Goal: Task Accomplishment & Management: Manage account settings

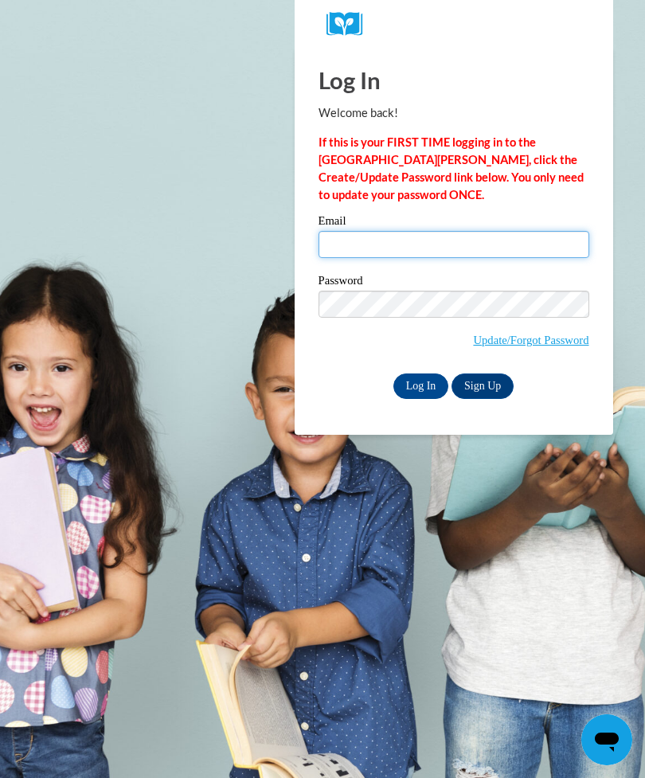
click at [353, 242] on input "Email" at bounding box center [454, 244] width 271 height 27
type input "[EMAIL_ADDRESS][DOMAIN_NAME]"
click at [416, 382] on input "Log In" at bounding box center [422, 386] width 56 height 25
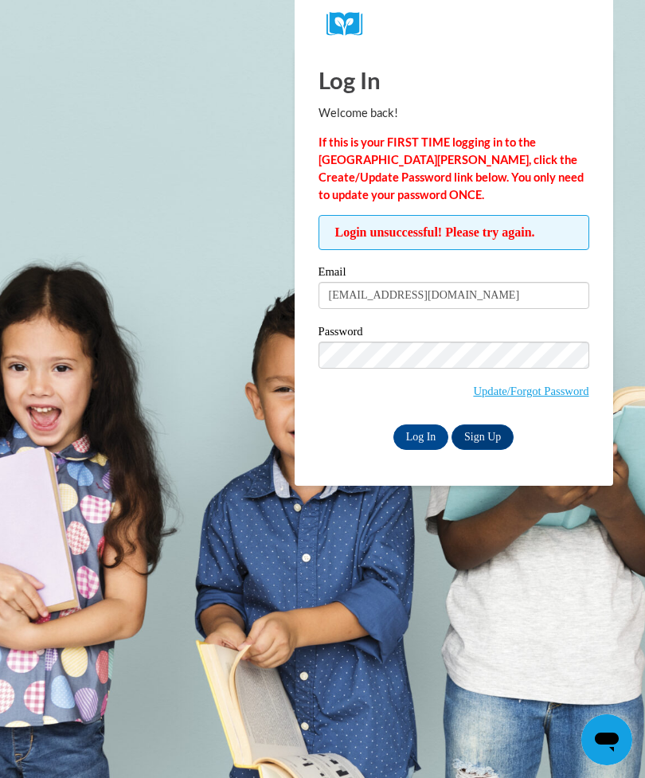
click at [426, 437] on input "Log In" at bounding box center [422, 437] width 56 height 25
click at [534, 385] on link "Update/Forgot Password" at bounding box center [531, 391] width 116 height 13
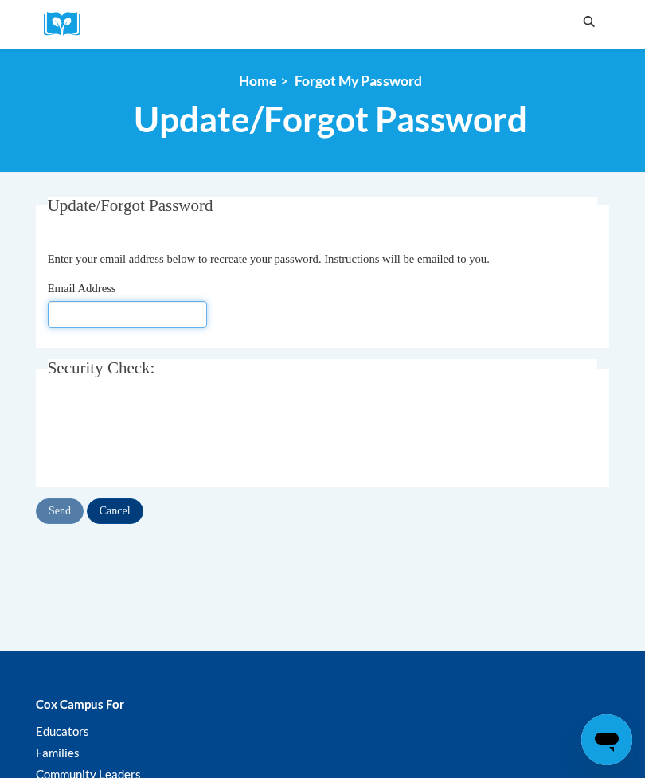
click at [154, 313] on input "Email Address" at bounding box center [127, 314] width 159 height 27
type input "[EMAIL_ADDRESS][DOMAIN_NAME]"
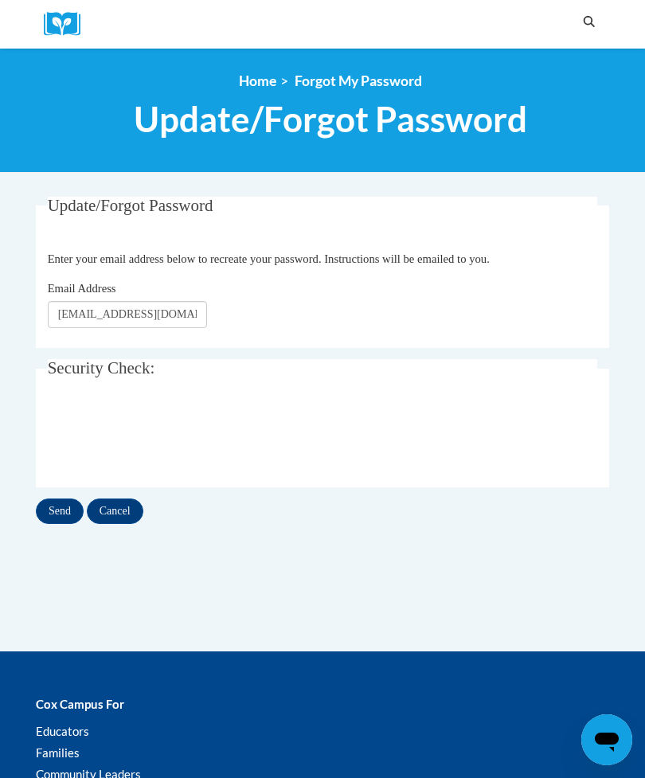
click at [53, 508] on input "Send" at bounding box center [60, 511] width 48 height 25
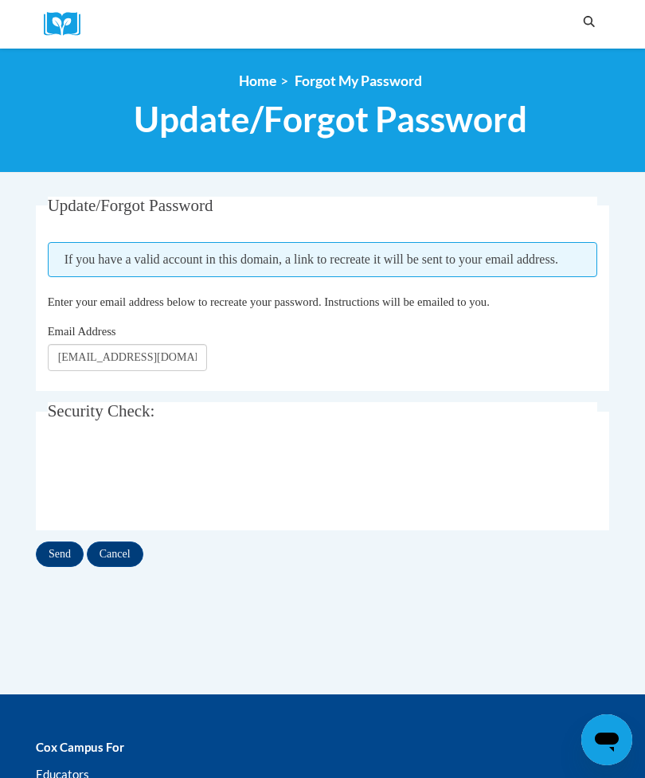
click at [45, 560] on input "Send" at bounding box center [60, 554] width 48 height 25
click at [60, 546] on input "Send" at bounding box center [60, 554] width 48 height 25
click at [265, 73] on link "Home" at bounding box center [257, 80] width 37 height 17
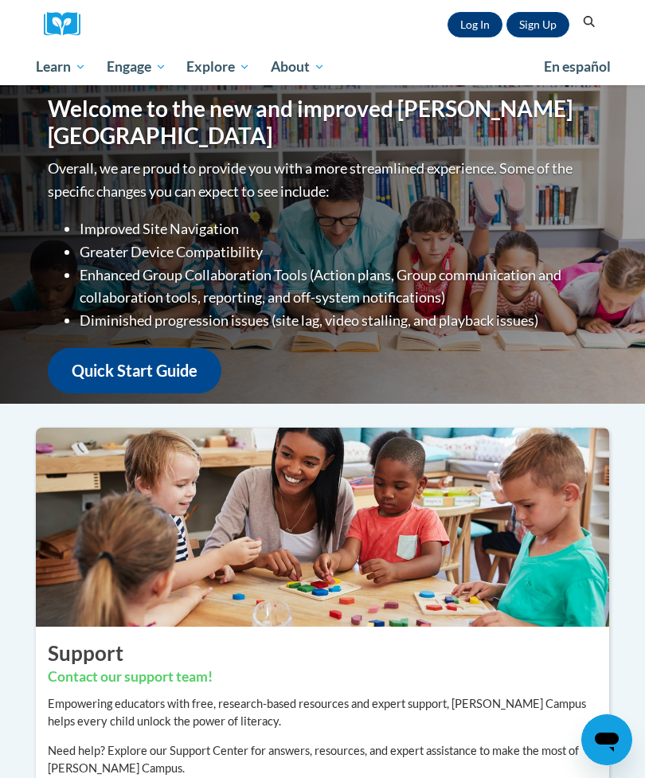
click at [477, 20] on link "Log In" at bounding box center [475, 24] width 55 height 25
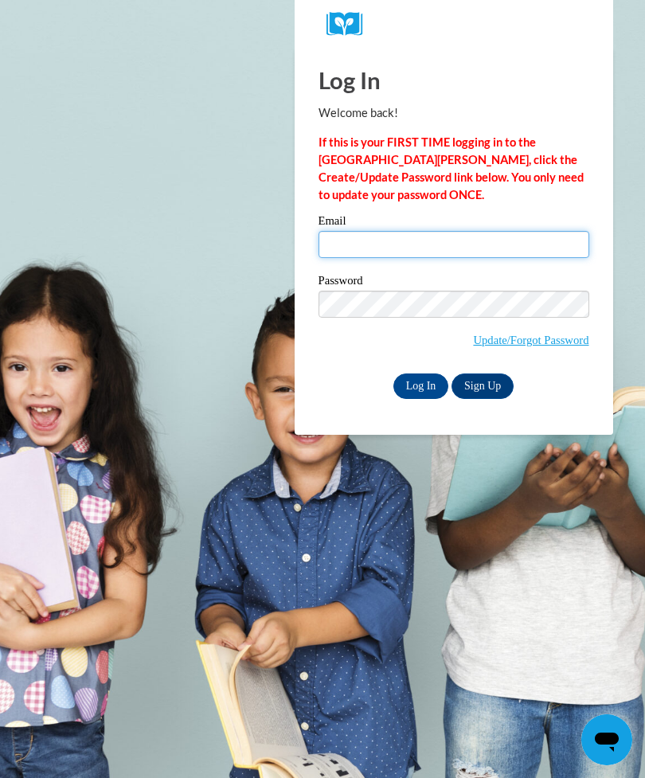
click at [371, 239] on input "Email" at bounding box center [454, 244] width 271 height 27
type input "kimberlycuttis42@gmail.com"
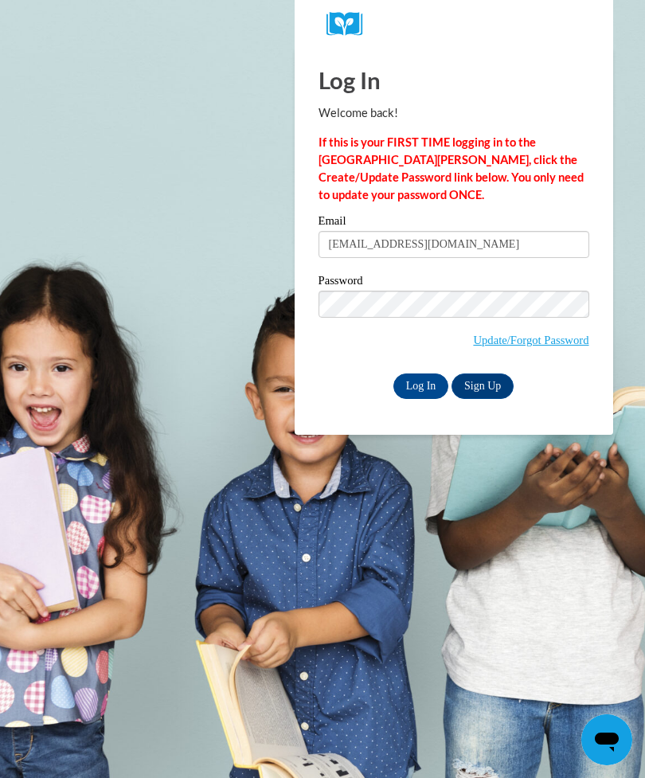
click at [408, 390] on input "Log In" at bounding box center [422, 386] width 56 height 25
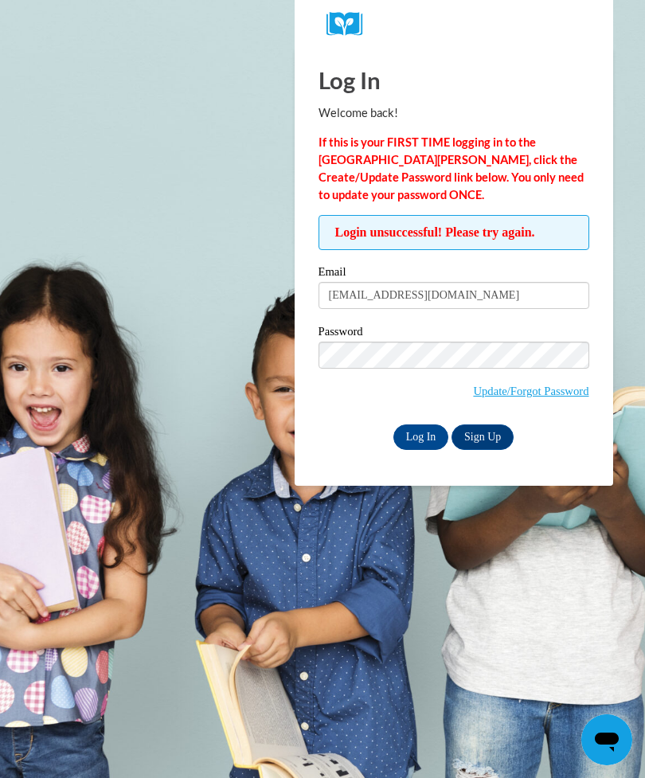
click at [409, 429] on input "Log In" at bounding box center [422, 437] width 56 height 25
click at [421, 436] on input "Log In" at bounding box center [422, 437] width 56 height 25
click at [410, 436] on input "Log In" at bounding box center [422, 437] width 56 height 25
click at [550, 389] on link "Update/Forgot Password" at bounding box center [531, 391] width 116 height 13
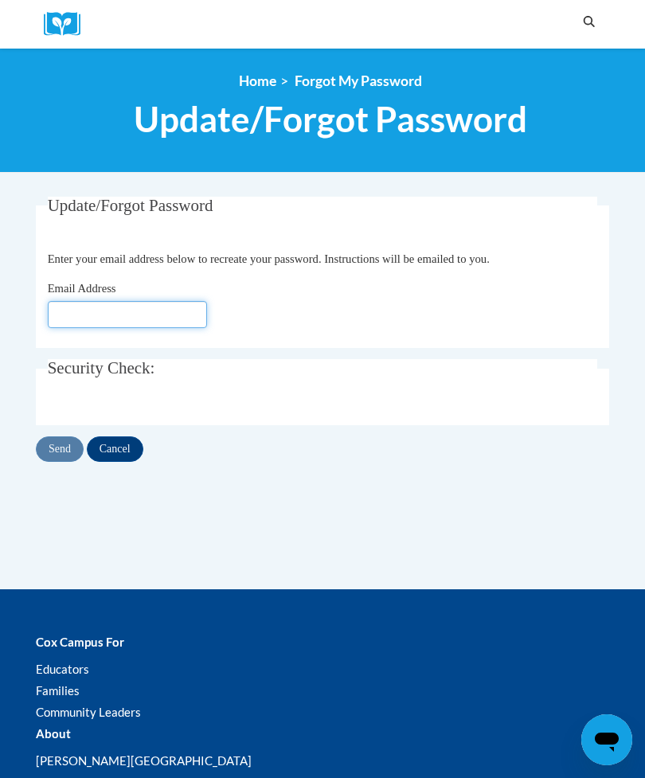
click at [162, 318] on input "Email Address" at bounding box center [127, 314] width 159 height 27
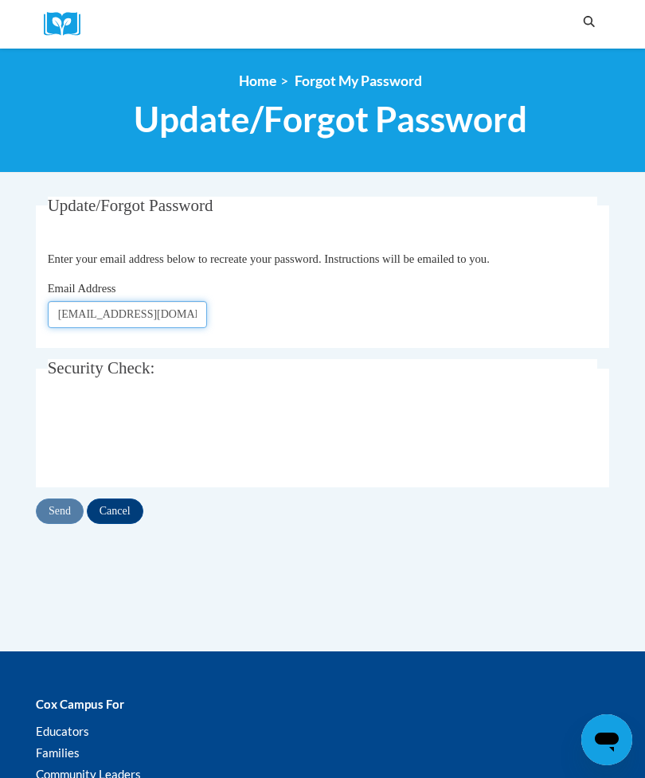
type input "Kimberlycurtis42@gmail.com"
click at [57, 515] on input "Send" at bounding box center [60, 511] width 48 height 25
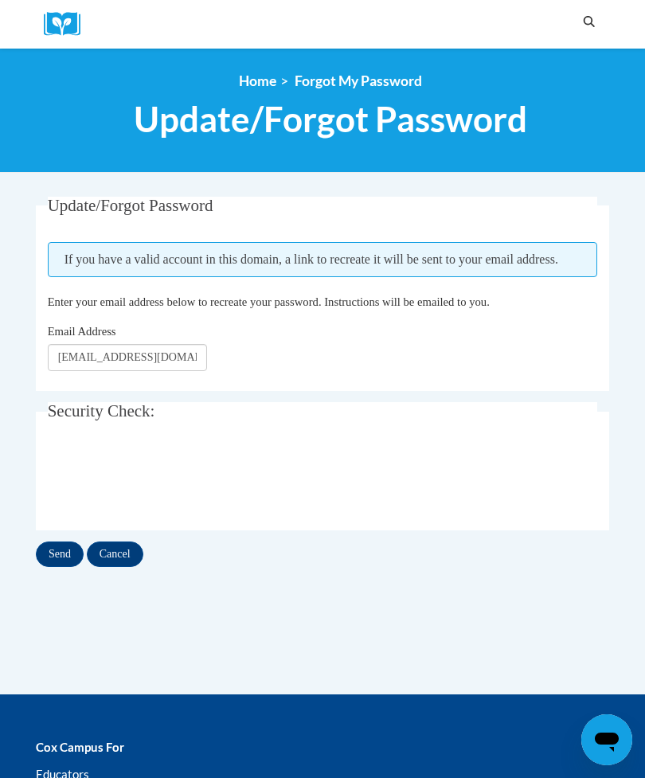
click at [62, 546] on input "Send" at bounding box center [60, 554] width 48 height 25
click at [117, 555] on input "Cancel" at bounding box center [115, 554] width 57 height 25
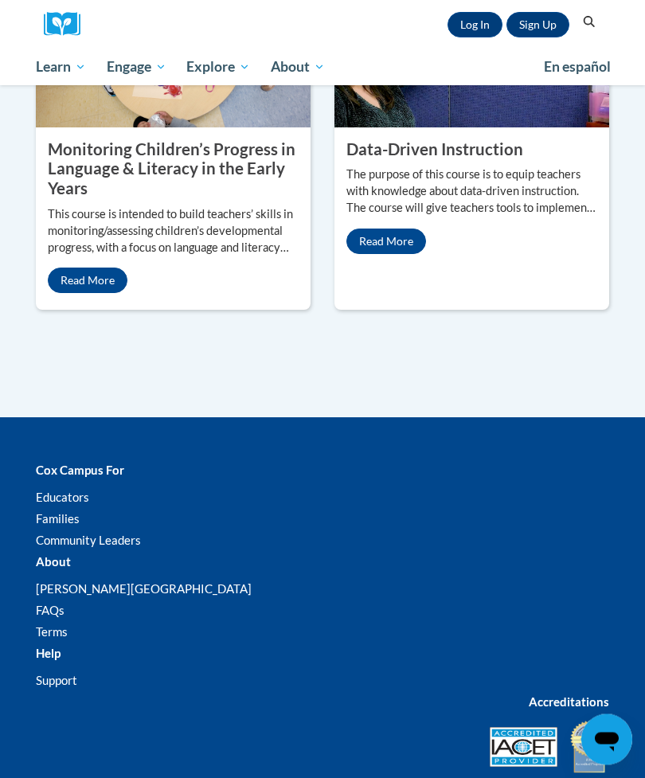
scroll to position [1295, 0]
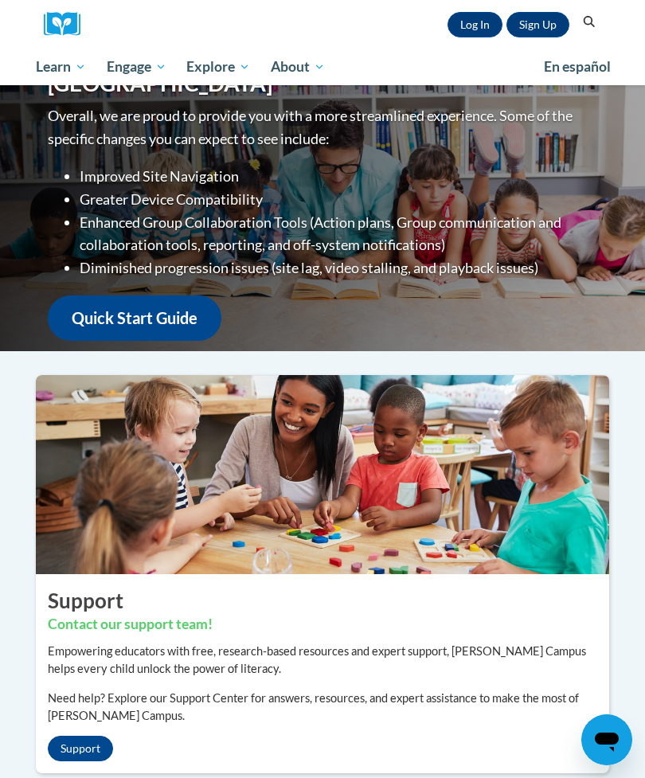
scroll to position [52, 0]
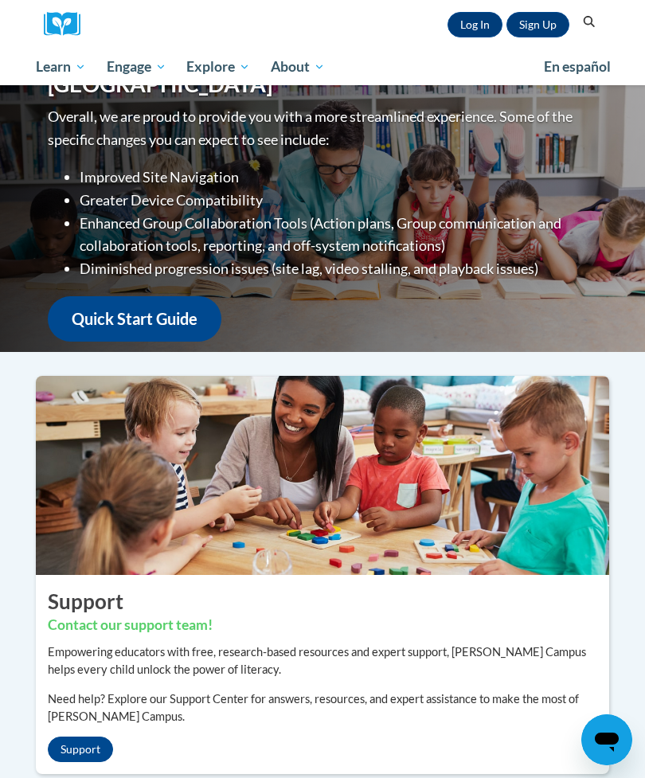
click at [179, 1] on div "Sign Up Log In Search Search..." at bounding box center [347, 24] width 510 height 49
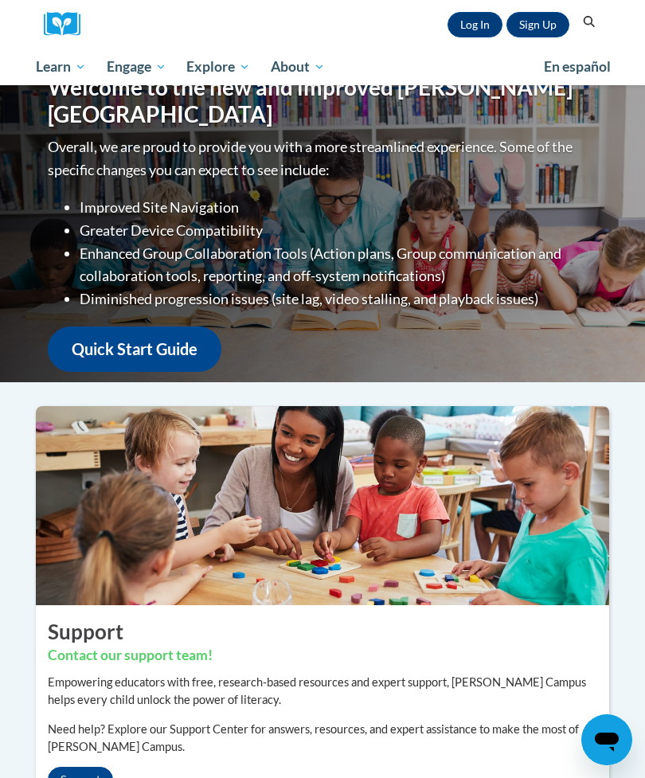
scroll to position [0, 0]
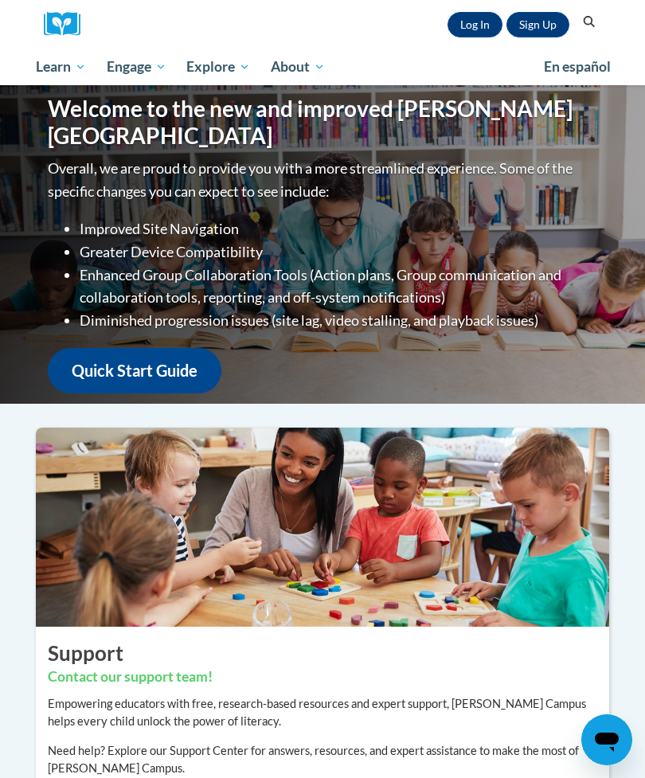
click at [471, 28] on link "Log In" at bounding box center [475, 24] width 55 height 25
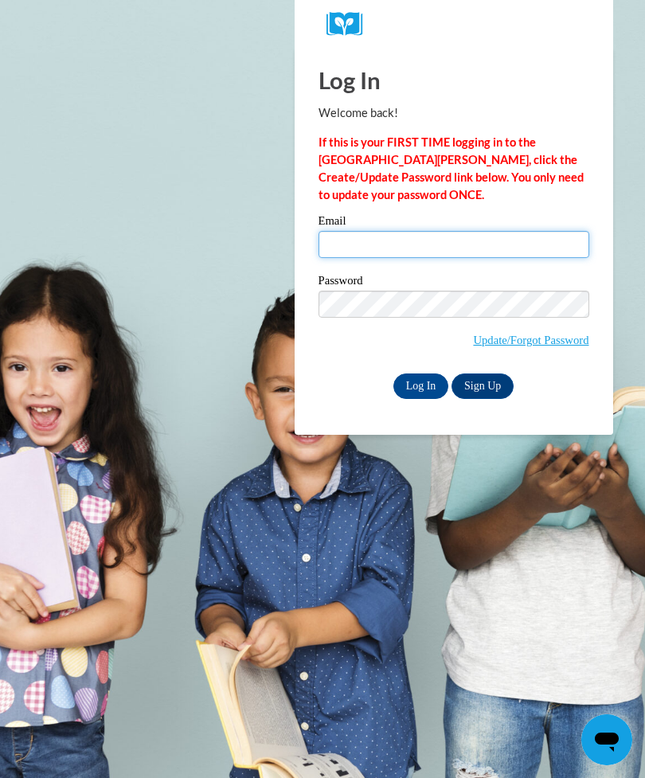
click at [360, 243] on input "Email" at bounding box center [454, 244] width 271 height 27
type input "kimberlycurtis42@gmail.com"
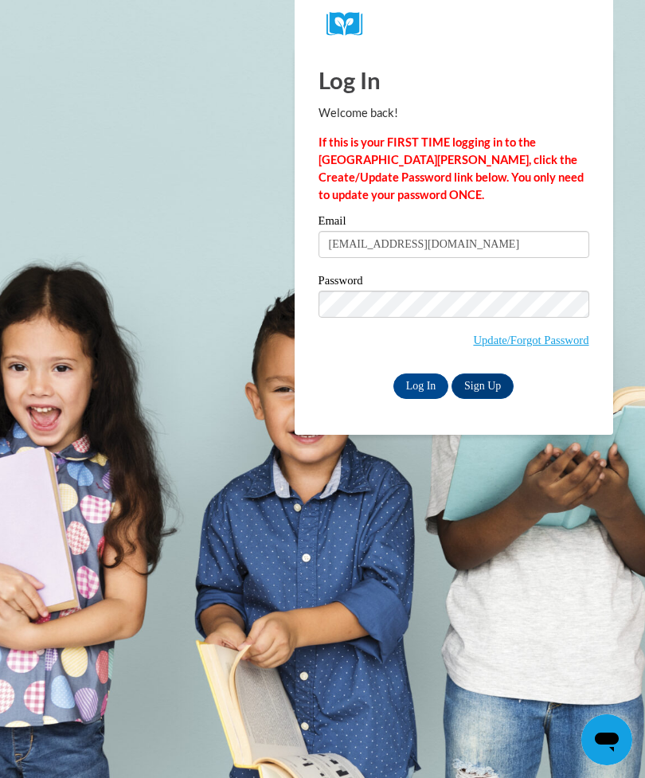
click at [417, 393] on input "Log In" at bounding box center [422, 386] width 56 height 25
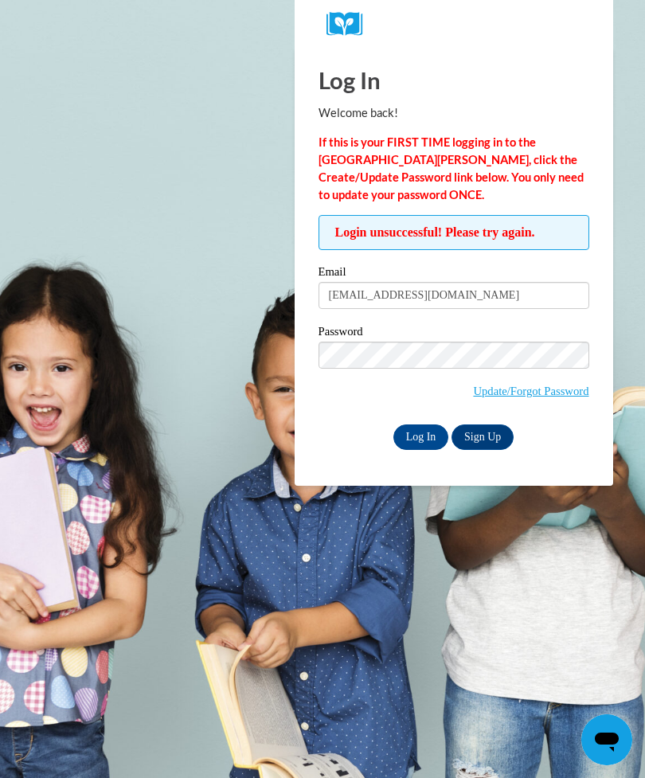
click at [517, 503] on body "Log In Welcome back! If this is your FIRST TIME logging in to the [GEOGRAPHIC_D…" at bounding box center [322, 389] width 645 height 778
click at [556, 394] on link "Update/Forgot Password" at bounding box center [531, 391] width 116 height 13
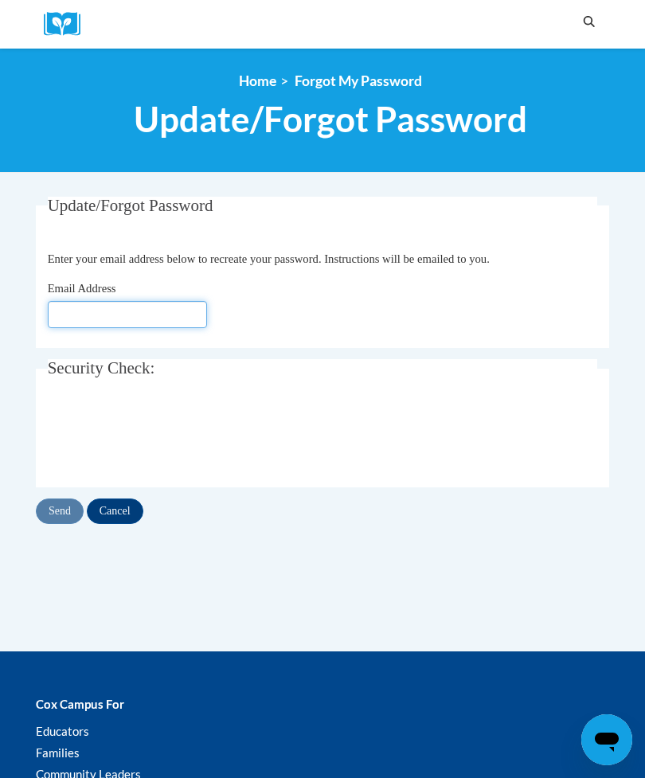
click at [145, 314] on input "Email Address" at bounding box center [127, 314] width 159 height 27
type input "k"
